Goal: Task Accomplishment & Management: Manage account settings

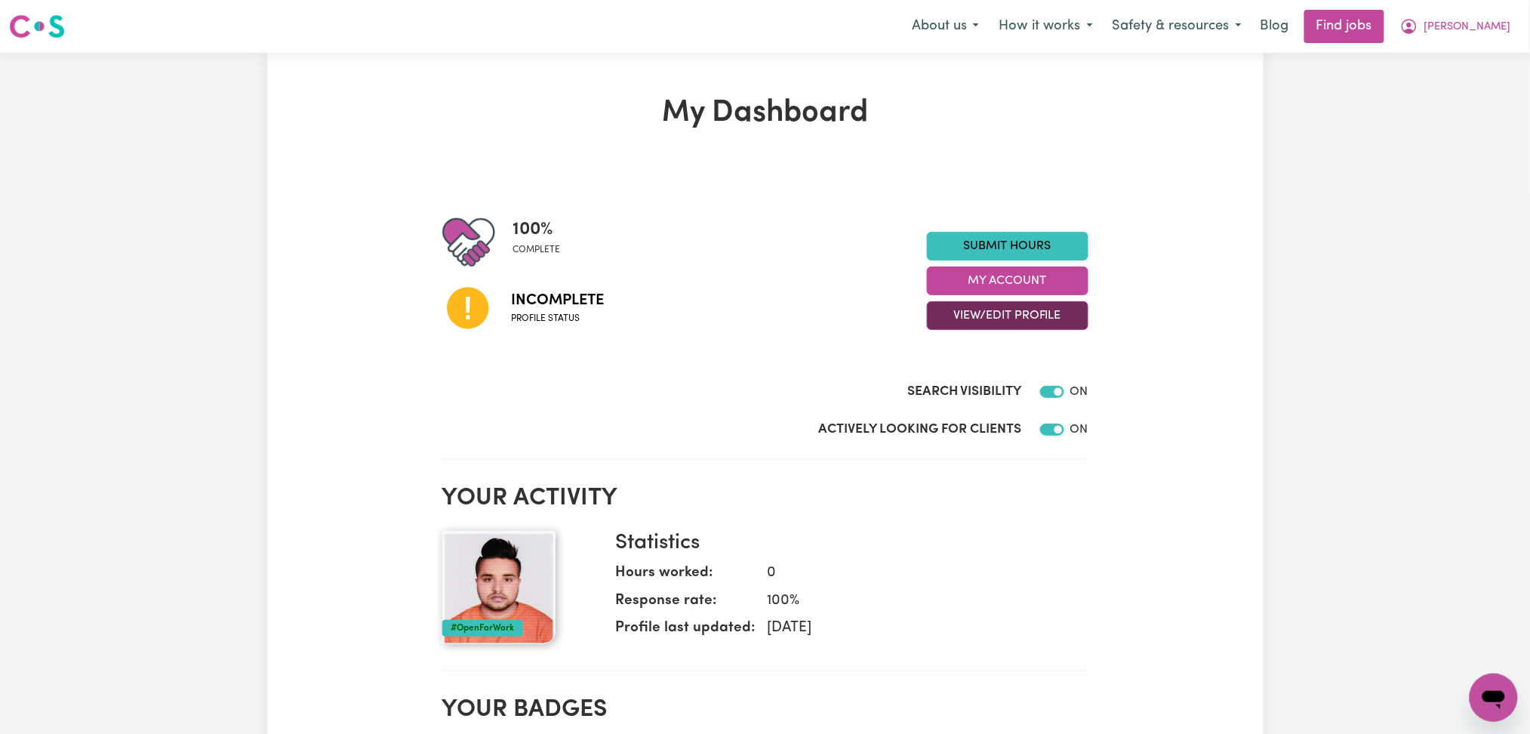
click at [954, 301] on button "View/Edit Profile" at bounding box center [1008, 315] width 162 height 29
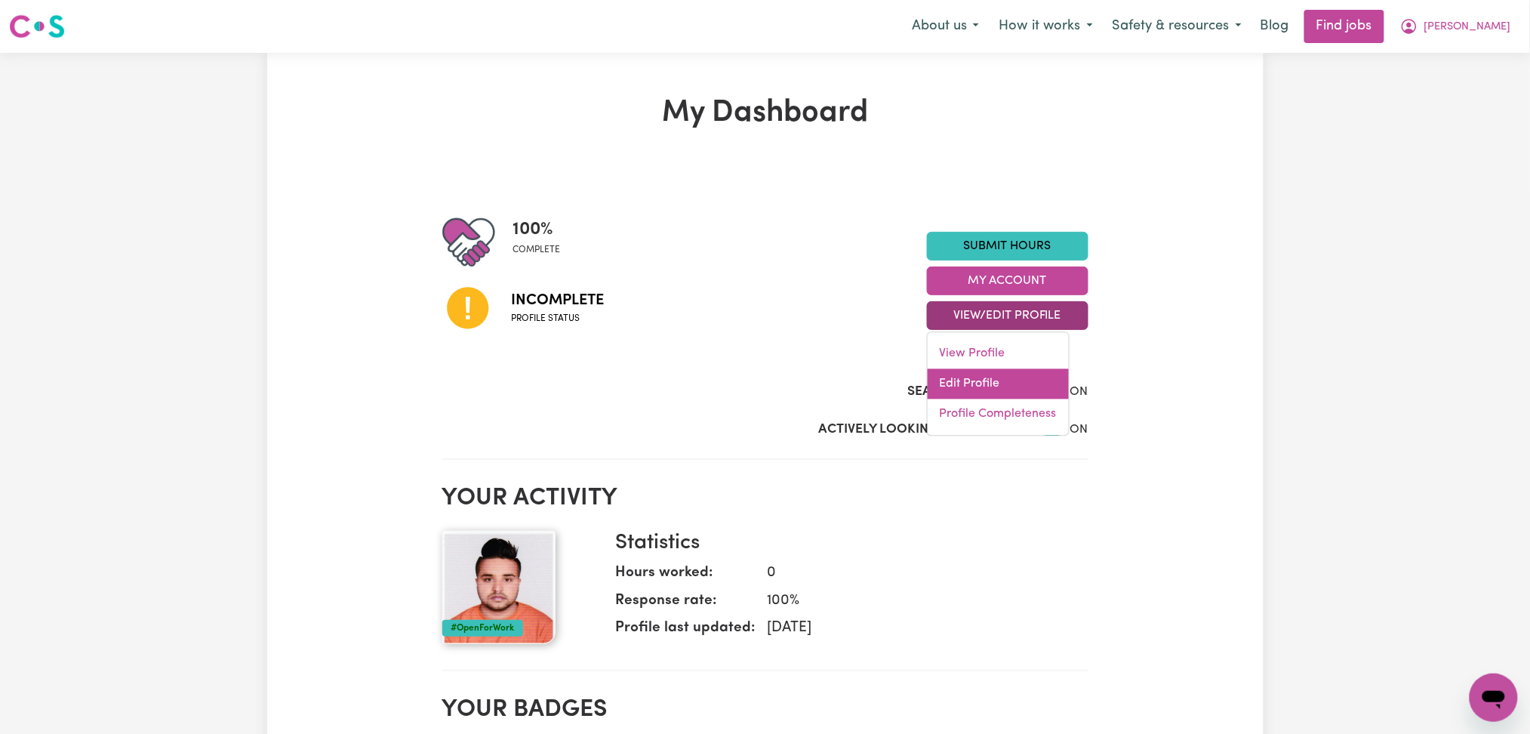
click at [938, 384] on link "Edit Profile" at bounding box center [998, 384] width 141 height 30
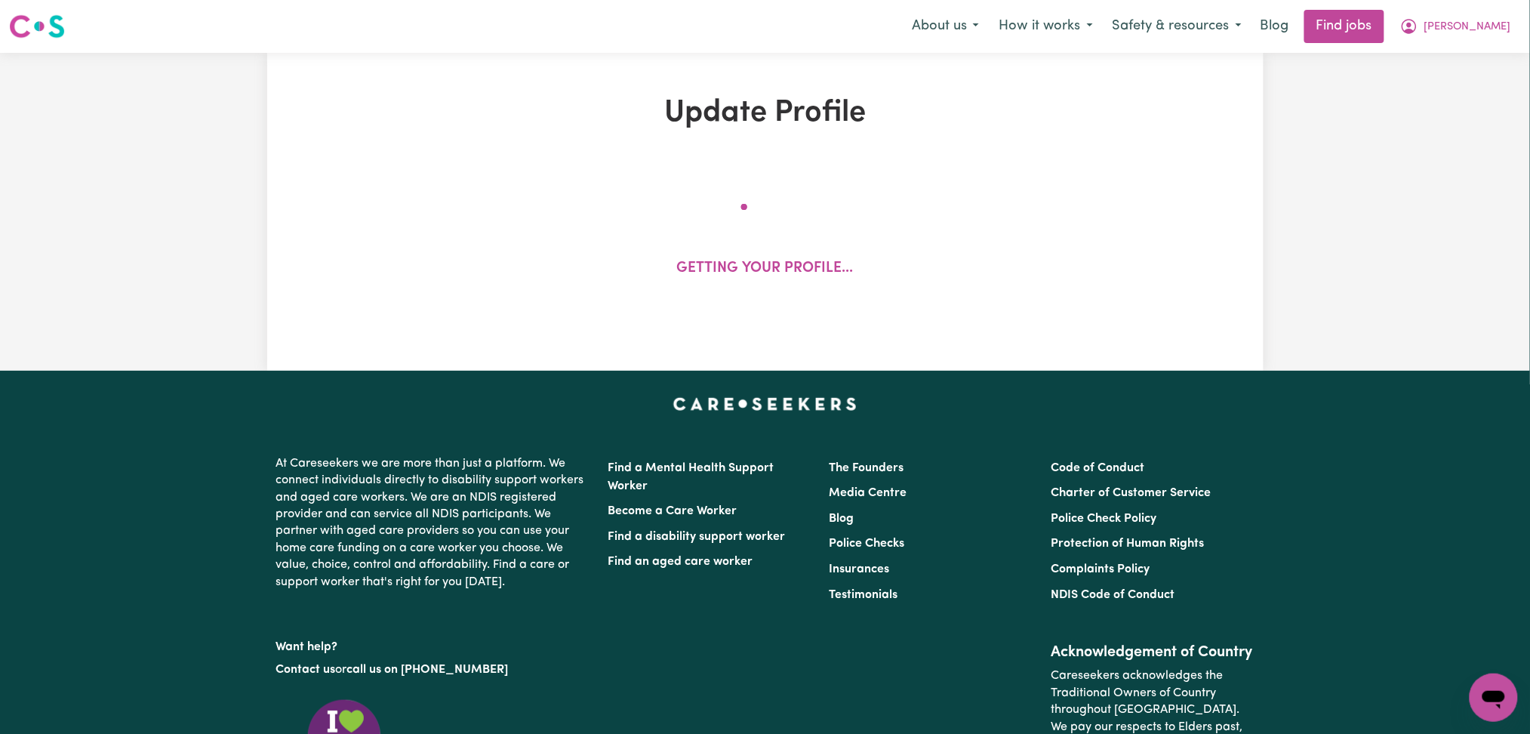
select select "[DEMOGRAPHIC_DATA]"
select select "Student Visa"
select select "Studying a healthcare related degree or qualification"
select select "60"
select select "75"
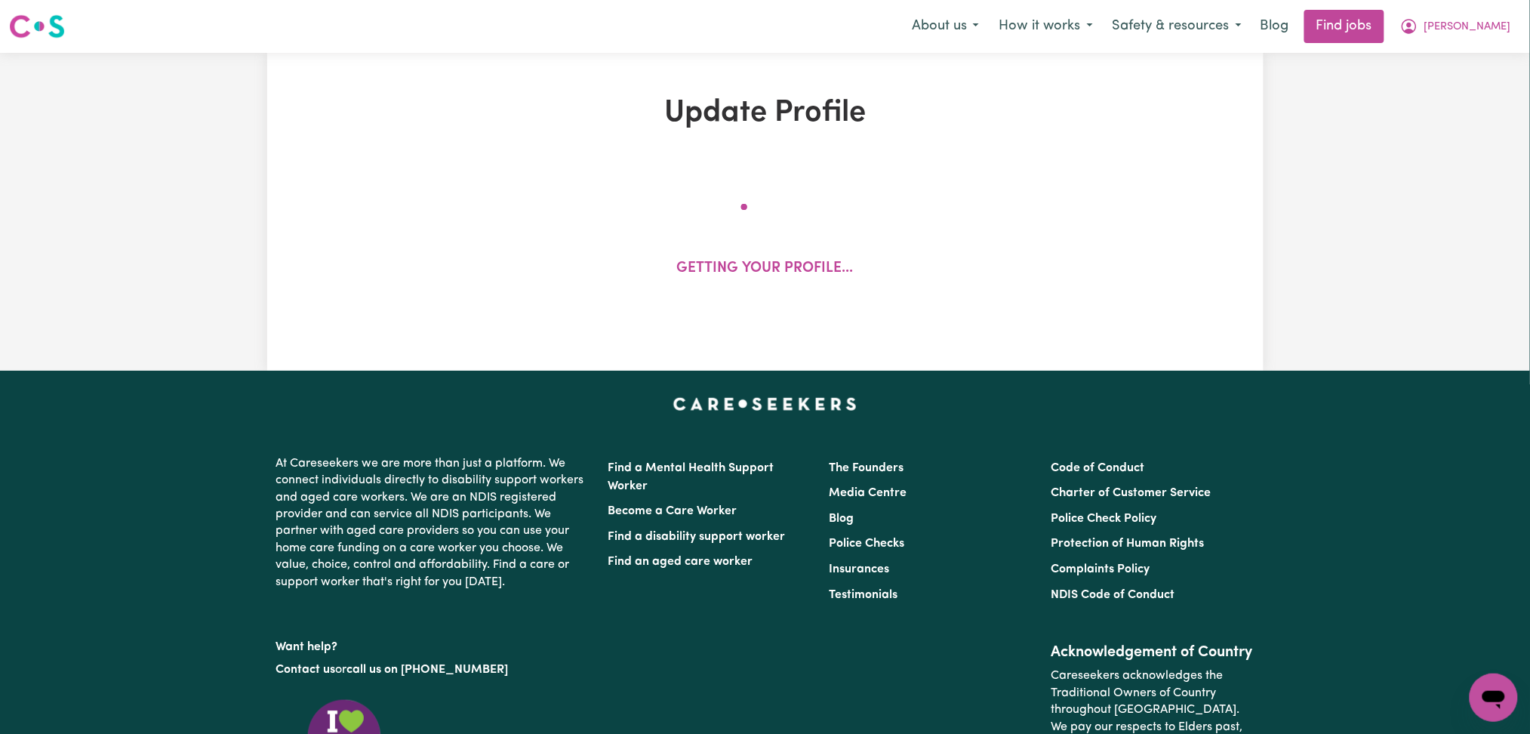
select select "90"
select select "120"
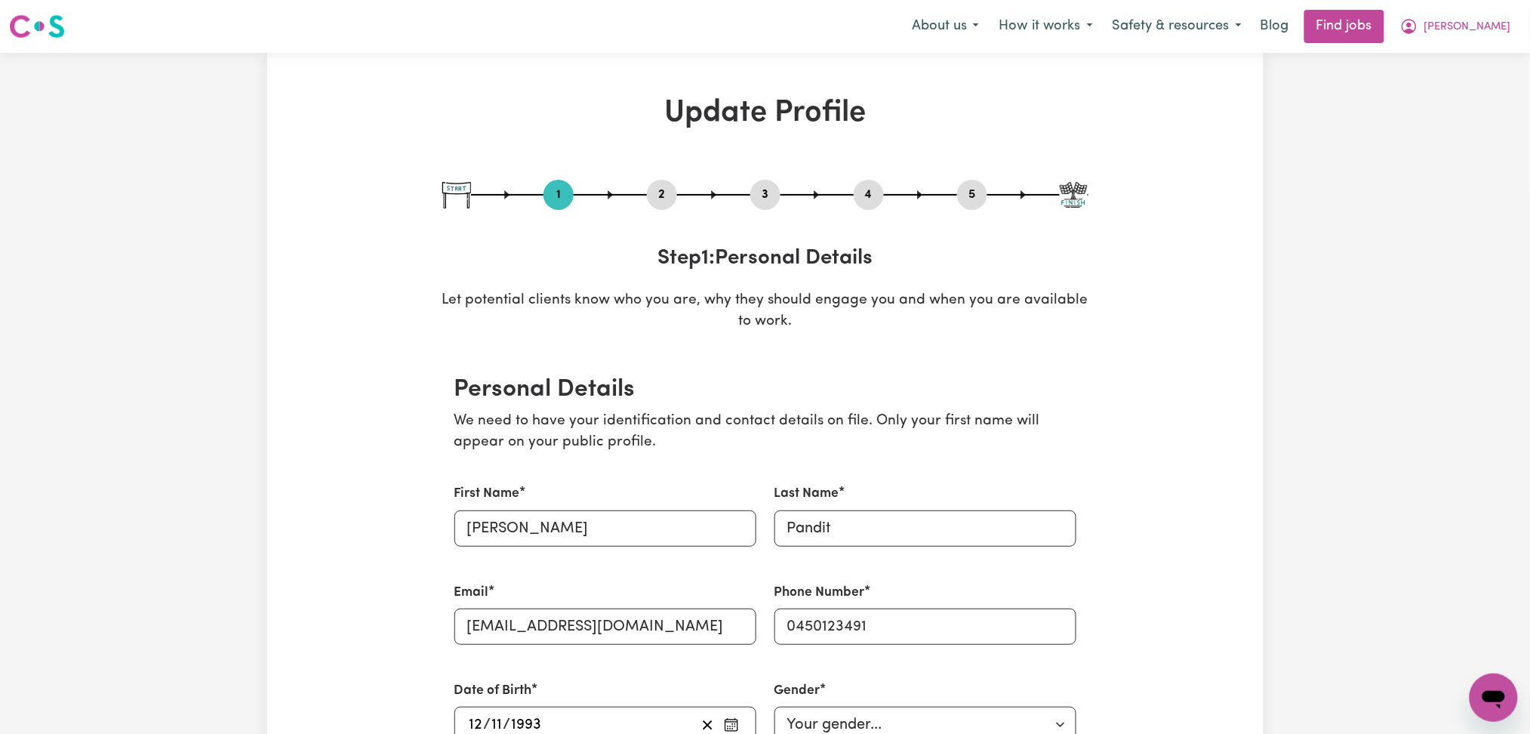
click at [655, 198] on button "2" at bounding box center [662, 195] width 30 height 20
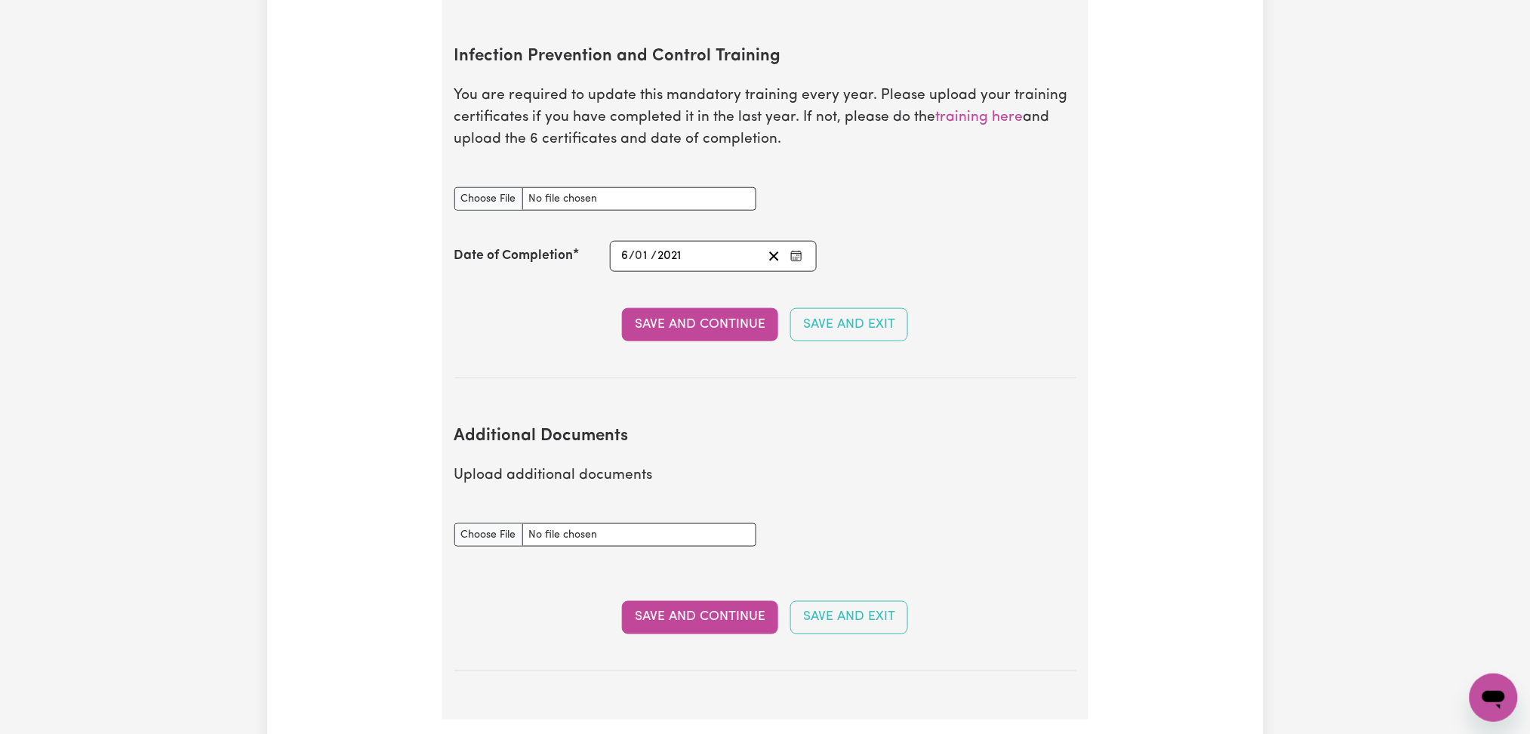
scroll to position [2214, 0]
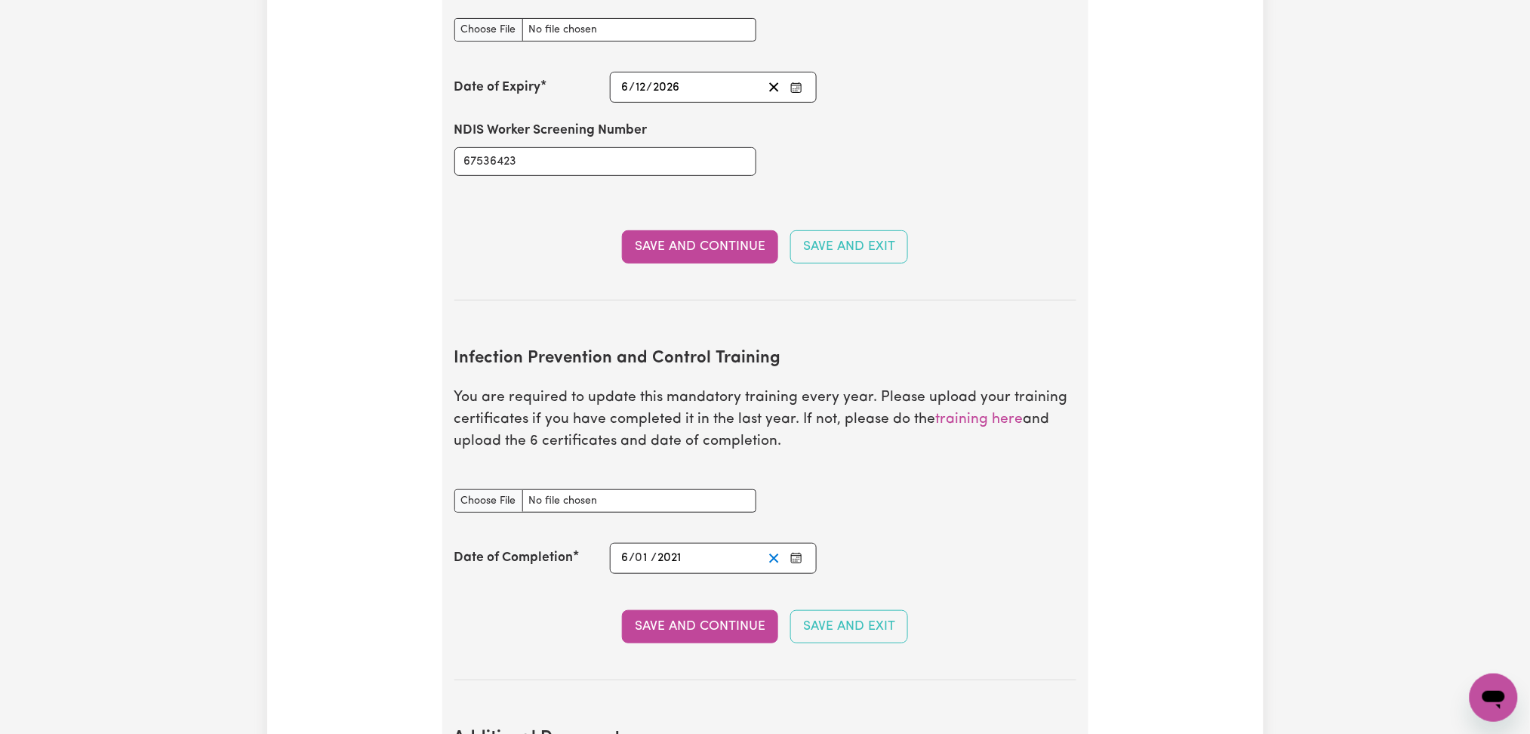
drag, startPoint x: 777, startPoint y: 547, endPoint x: 747, endPoint y: 546, distance: 30.2
click at [777, 548] on button "Clear date" at bounding box center [773, 558] width 23 height 20
click at [497, 489] on input "Infection Prevention and Control Training document" at bounding box center [605, 500] width 302 height 23
click at [793, 552] on icon "Enter the Date of Completion of your Infection Prevention and Control Training" at bounding box center [796, 558] width 12 height 12
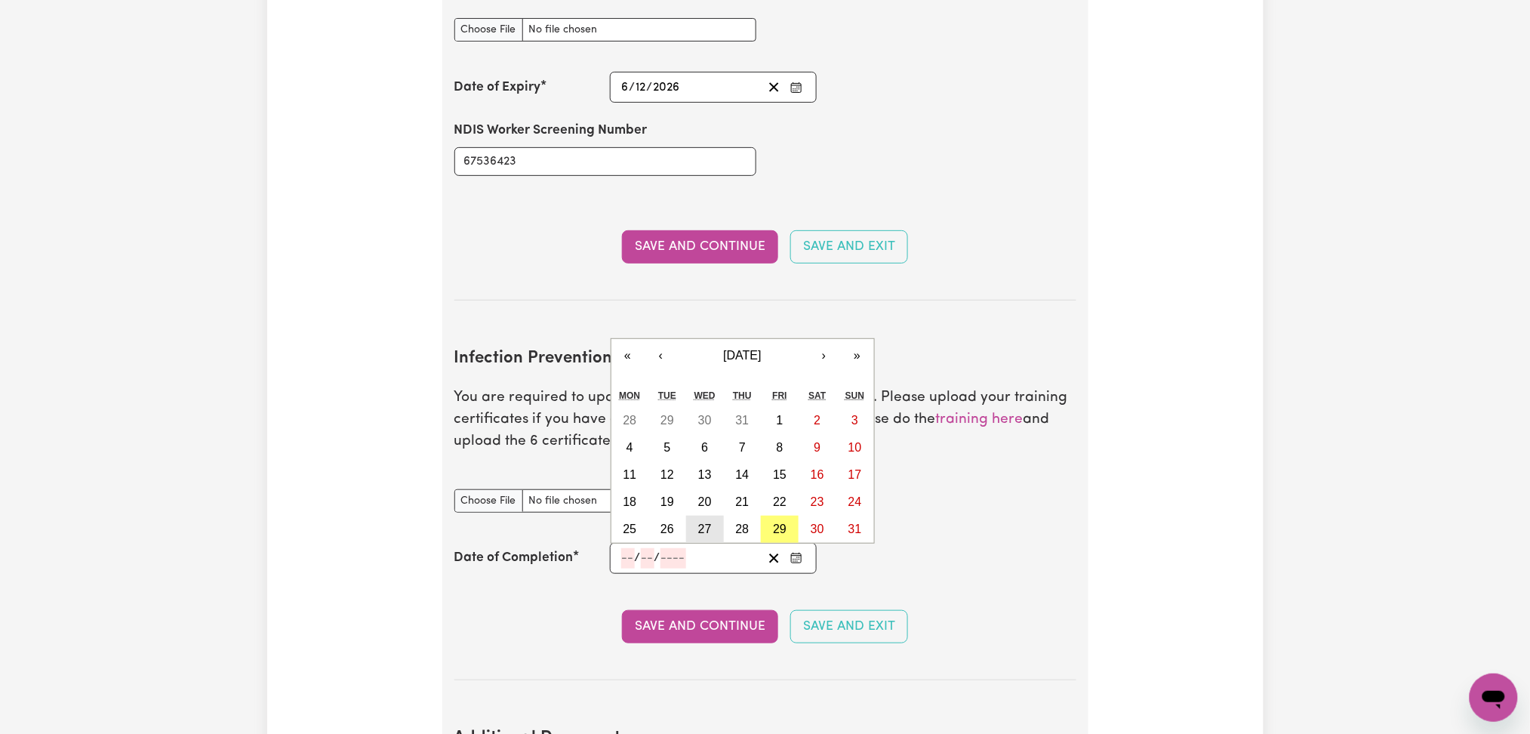
click at [699, 522] on abbr "27" at bounding box center [705, 528] width 14 height 13
type input "[DATE]"
type input "27"
type input "8"
type input "2025"
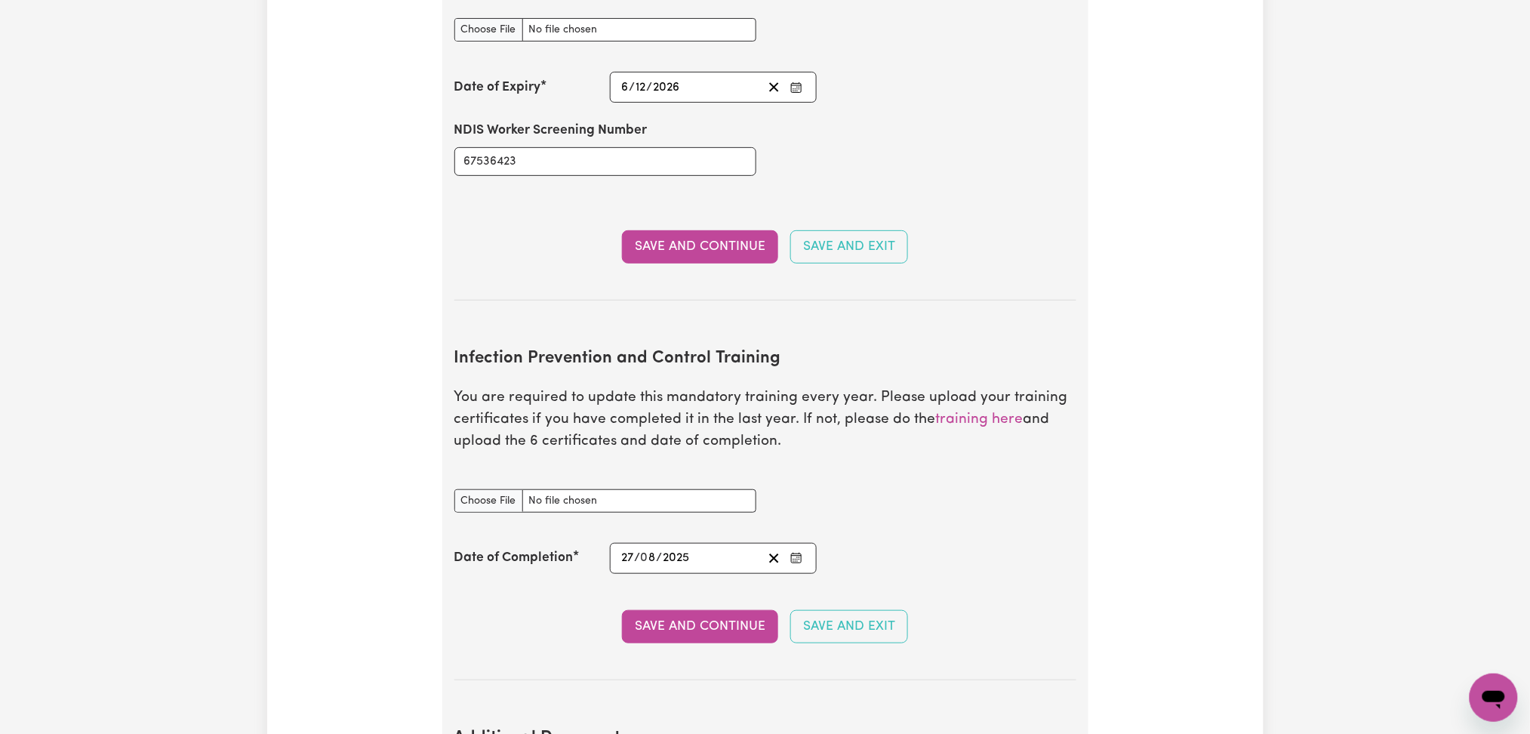
click at [515, 471] on div "Infection Prevention and Control Training document" at bounding box center [605, 492] width 302 height 42
click at [499, 489] on input "Infection Prevention and Control Training document" at bounding box center [605, 500] width 302 height 23
type input "C:\fakepath\[PERSON_NAME] Infection Prevention and Control Training.pdf.pdf"
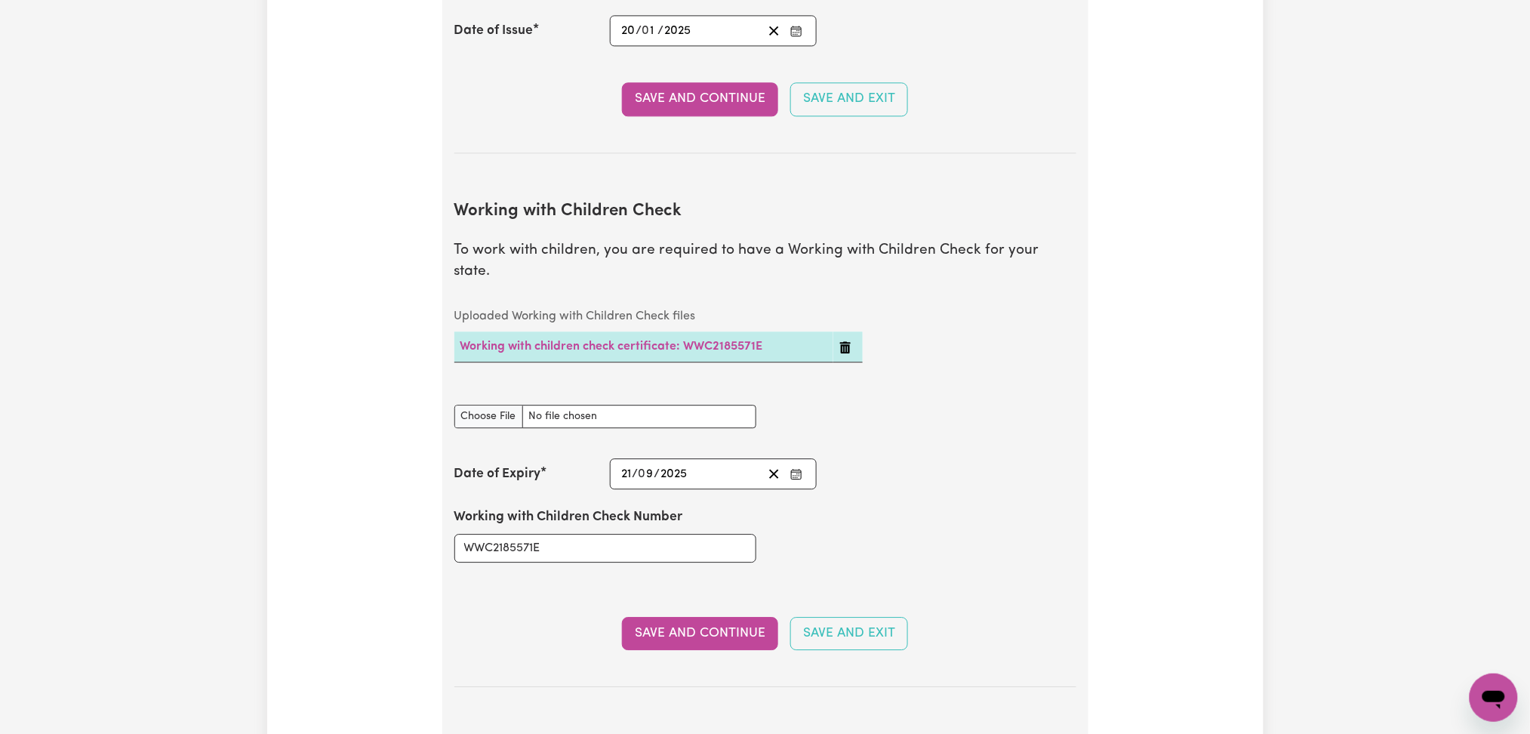
scroll to position [0, 0]
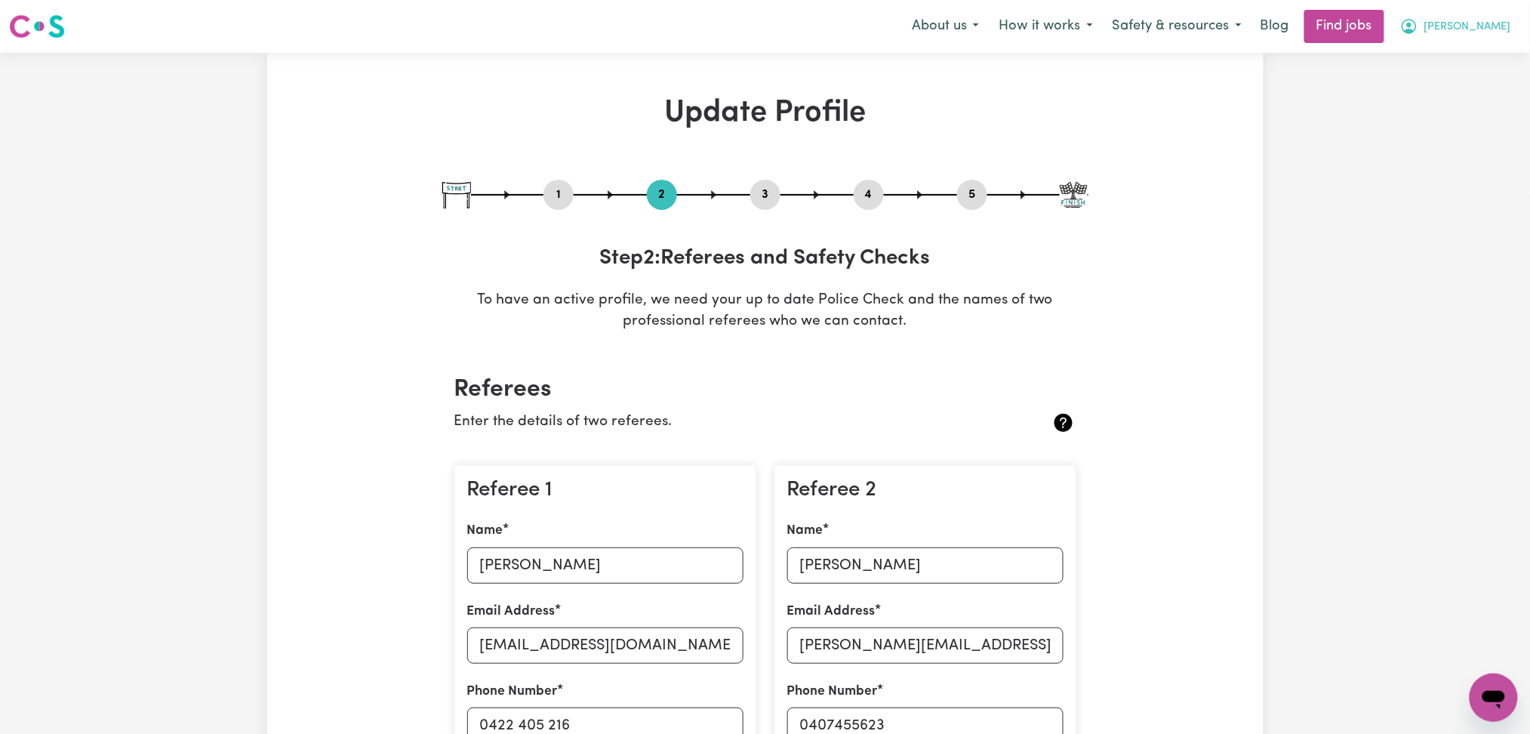
click at [1511, 26] on button "[PERSON_NAME]" at bounding box center [1456, 27] width 131 height 32
click at [1446, 109] on link "Logout" at bounding box center [1460, 115] width 119 height 29
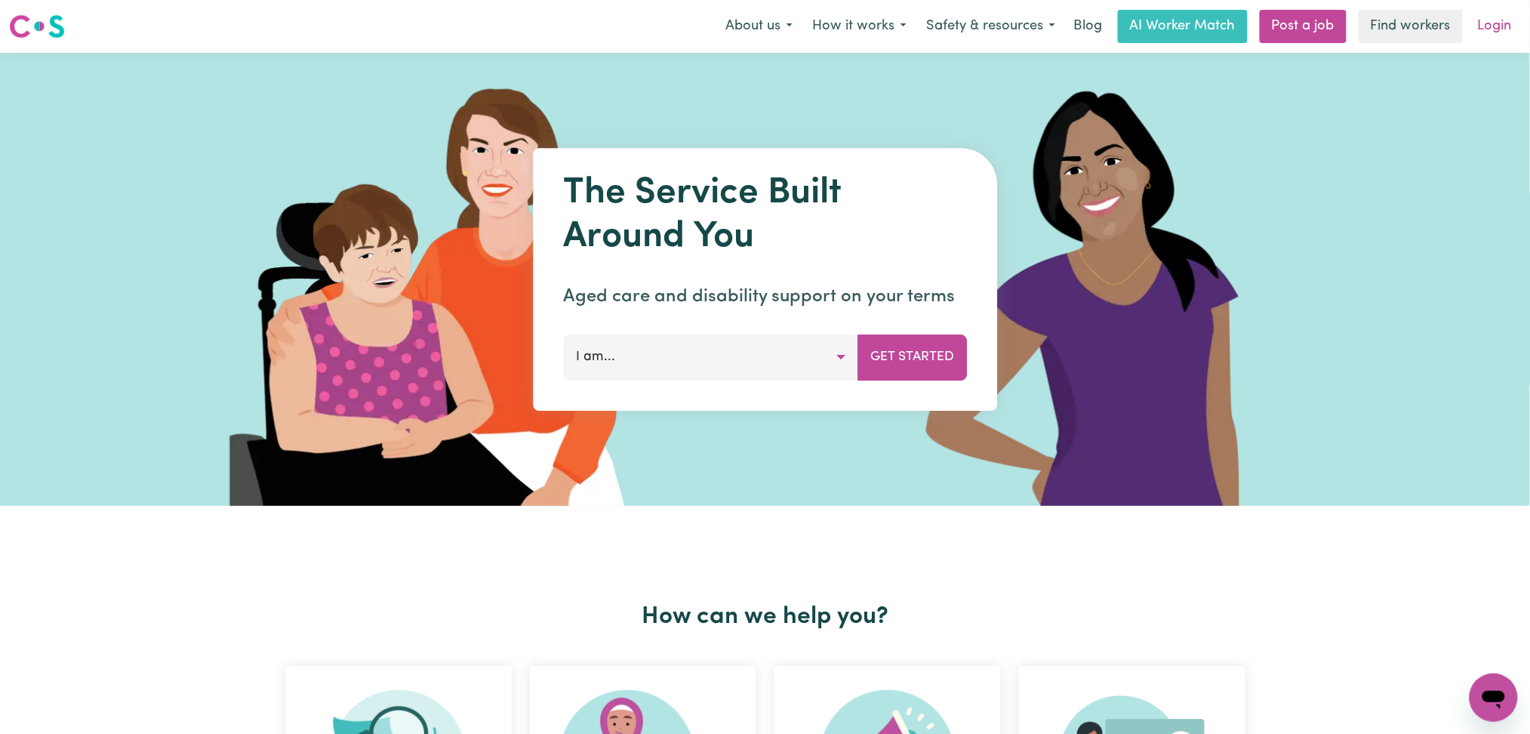
click at [1494, 23] on link "Login" at bounding box center [1495, 26] width 52 height 33
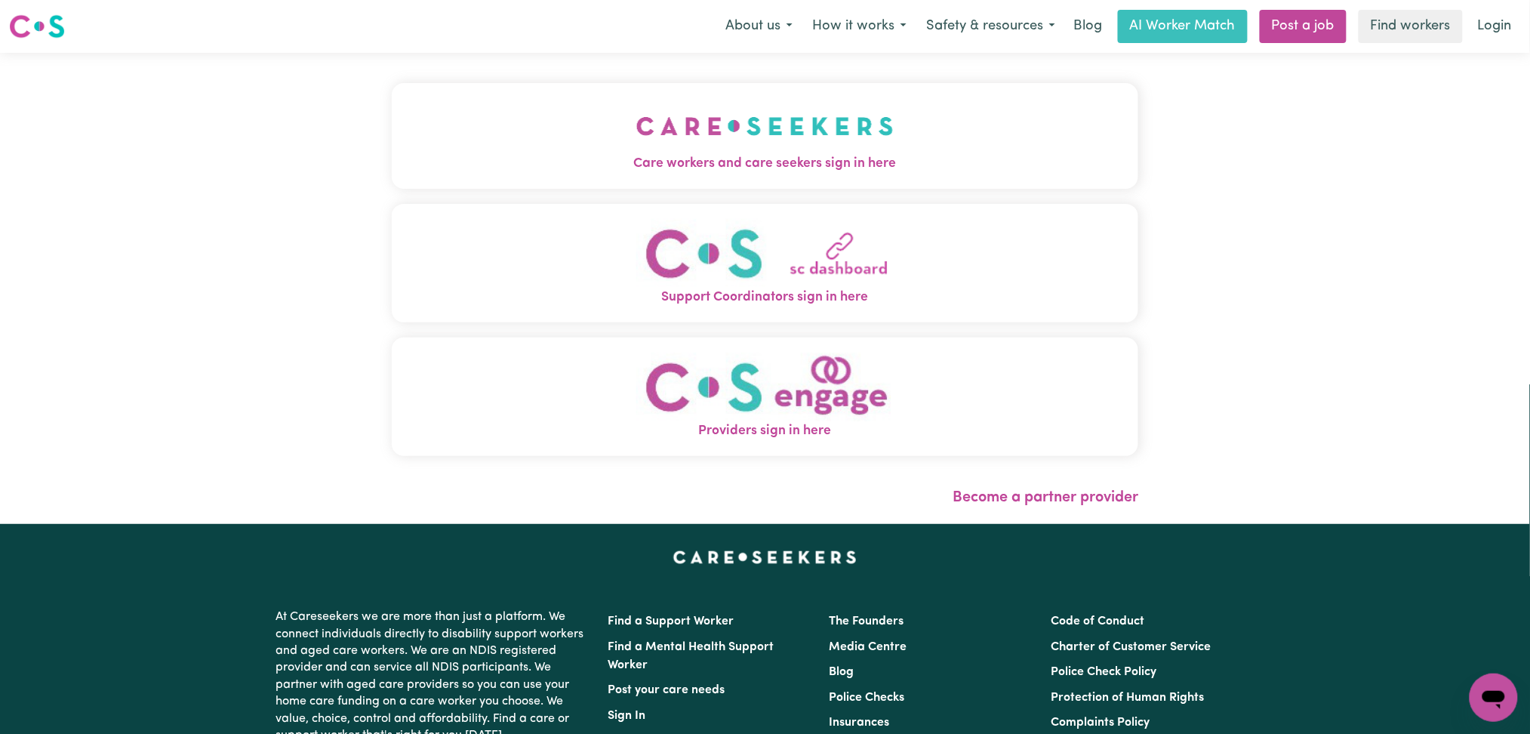
click at [641, 152] on img "Care workers and care seekers sign in here" at bounding box center [764, 126] width 257 height 56
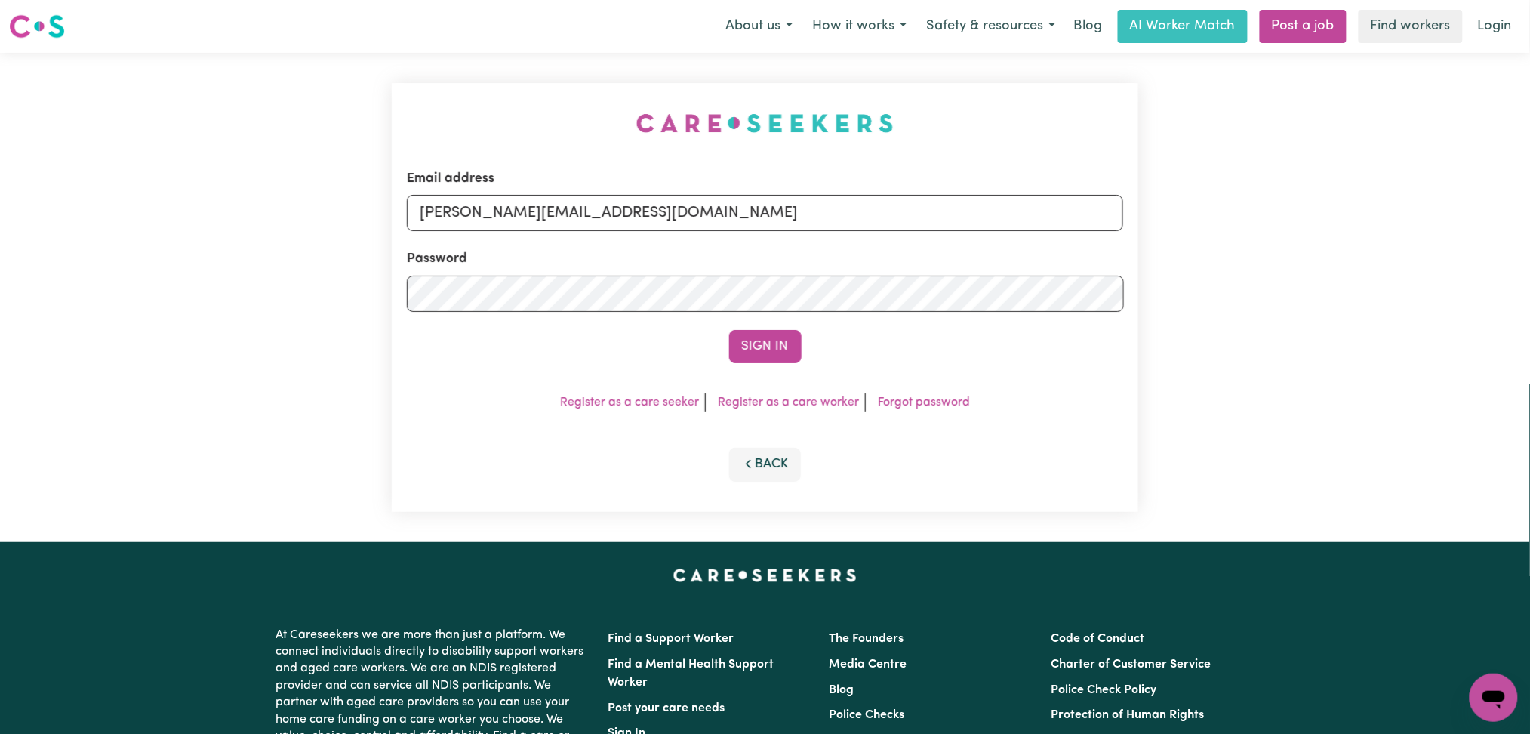
click at [552, 178] on div "Email address [PERSON_NAME][EMAIL_ADDRESS][DOMAIN_NAME]" at bounding box center [765, 200] width 717 height 62
click at [524, 203] on input "[PERSON_NAME][EMAIL_ADDRESS][DOMAIN_NAME]" at bounding box center [765, 213] width 717 height 36
drag, startPoint x: 499, startPoint y: 207, endPoint x: 1021, endPoint y: 239, distance: 523.4
click at [1021, 239] on form "Email address Superuser~[EMAIL_ADDRESS][DOMAIN_NAME] Password Sign In" at bounding box center [765, 266] width 717 height 194
type input "Superuser~[EMAIL_ADDRESS][DOMAIN_NAME]"
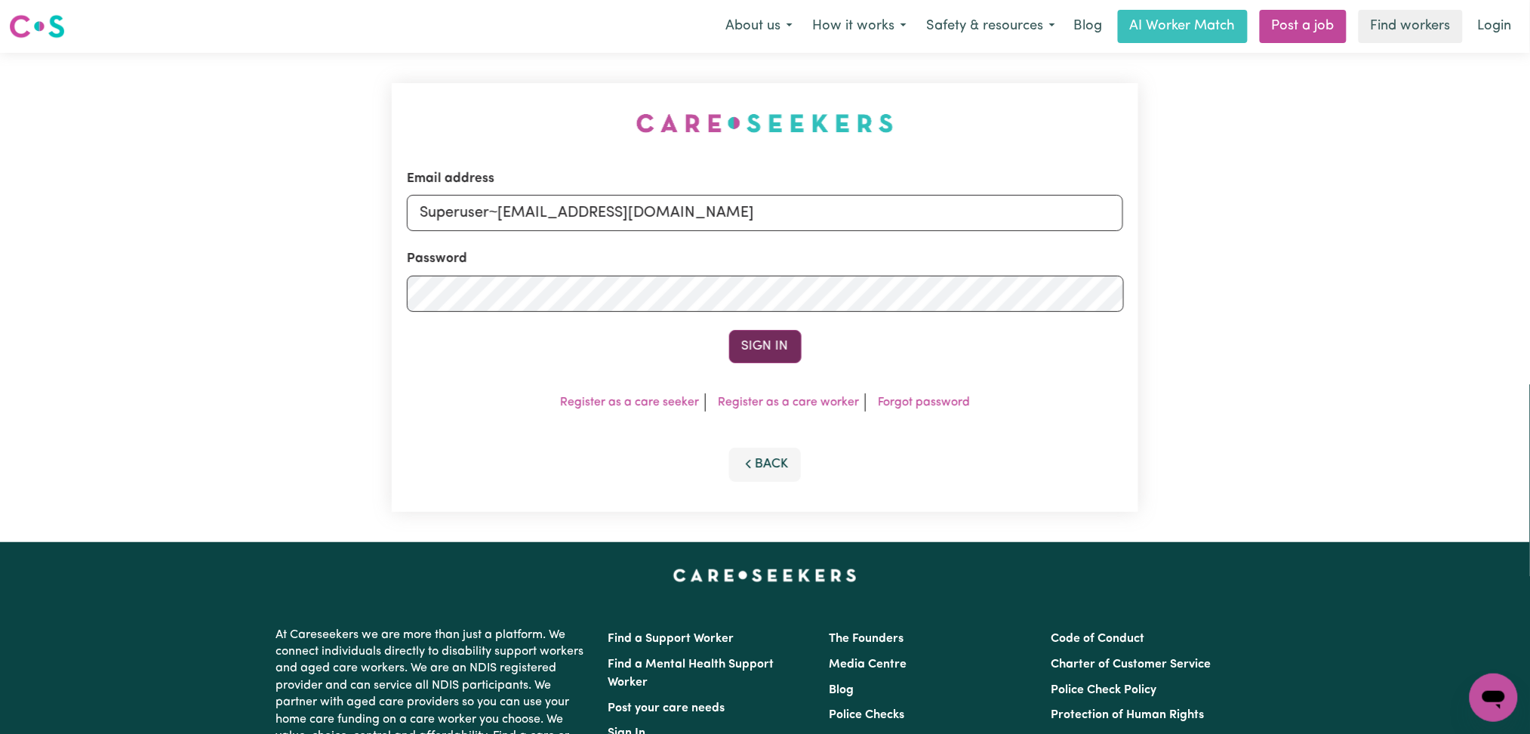
click at [753, 355] on button "Sign In" at bounding box center [765, 346] width 72 height 33
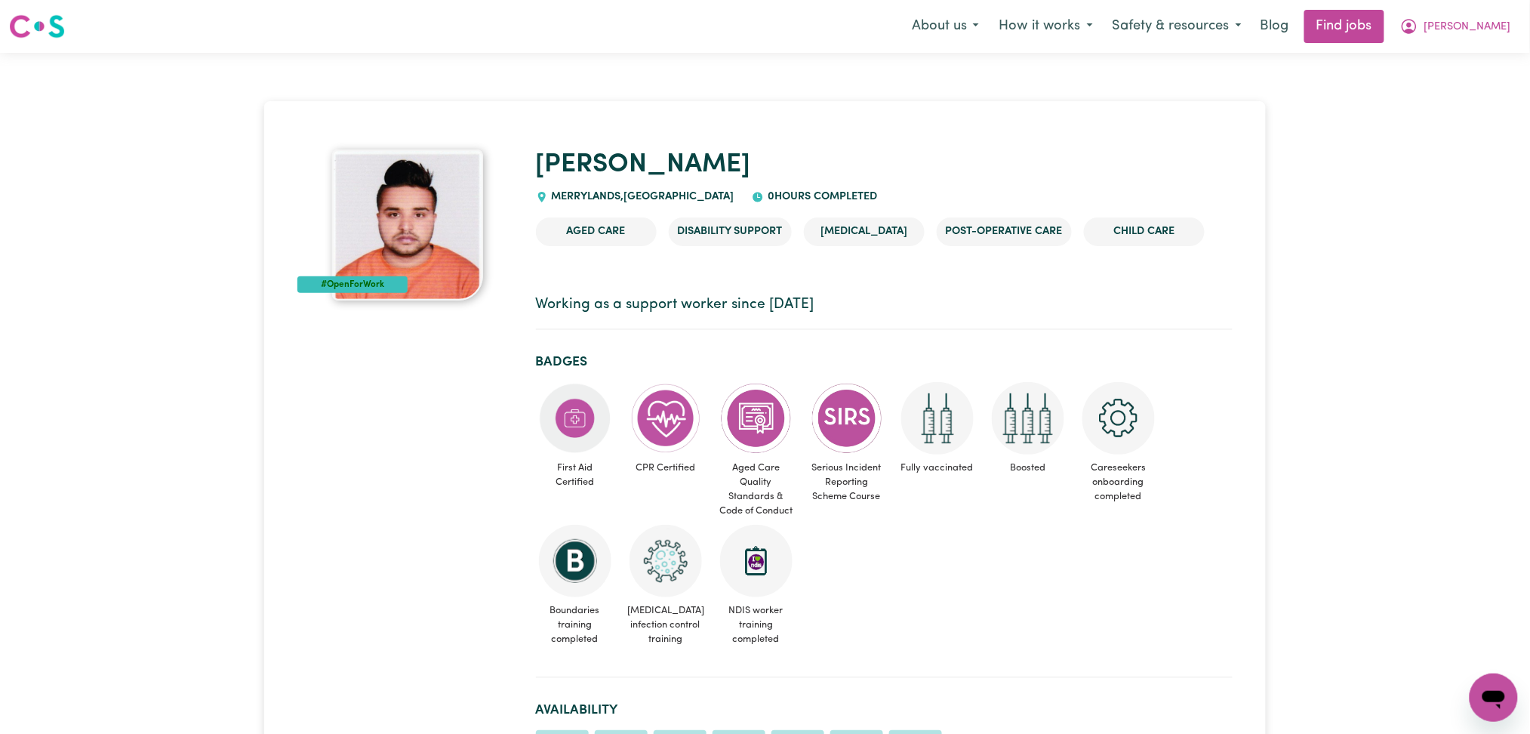
drag, startPoint x: 559, startPoint y: 303, endPoint x: 799, endPoint y: 315, distance: 241.1
click at [798, 315] on p "Working as a support worker since [DATE]" at bounding box center [884, 305] width 697 height 22
click at [799, 315] on p "Working as a support worker since [DATE]" at bounding box center [884, 305] width 697 height 22
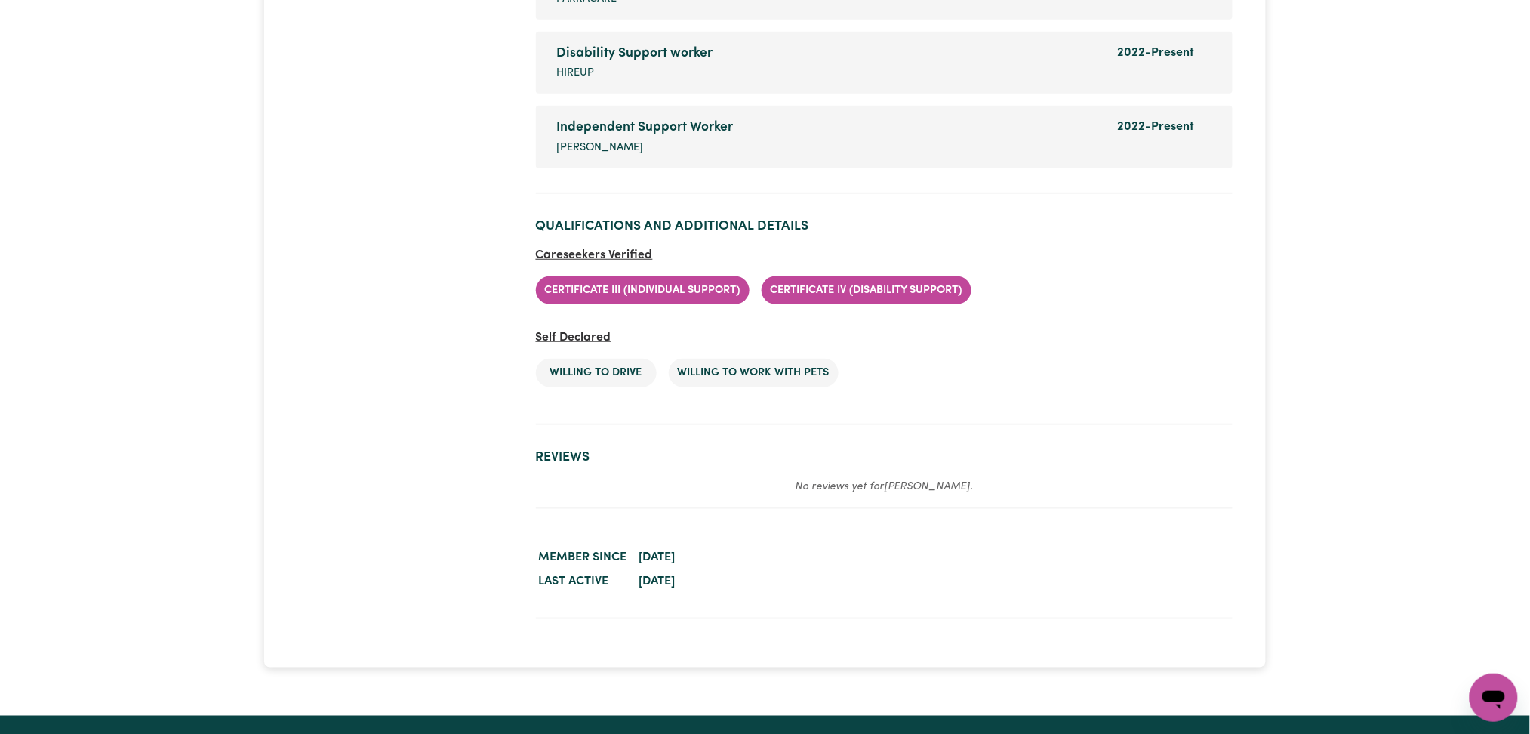
scroll to position [1912, 0]
